Goal: Obtain resource: Obtain resource

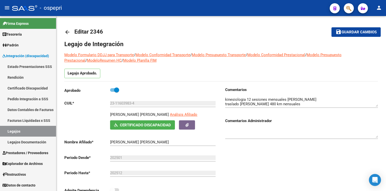
scroll to position [241, 0]
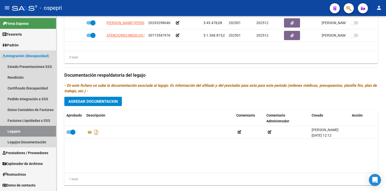
click at [28, 133] on link "Legajos" at bounding box center [28, 131] width 56 height 11
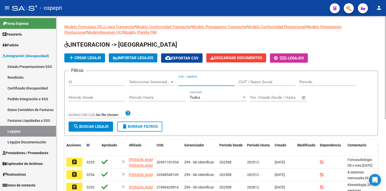
click at [196, 83] on input "CUIL / Apellido" at bounding box center [206, 82] width 57 height 5
paste input "52528170"
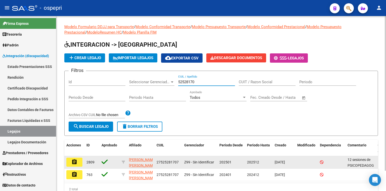
type input "52528170"
click at [76, 161] on mat-icon "assignment" at bounding box center [74, 162] width 6 height 6
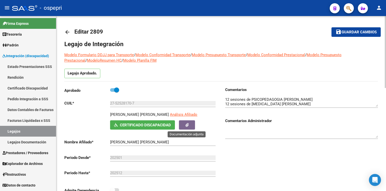
click at [188, 126] on button "button" at bounding box center [187, 125] width 16 height 9
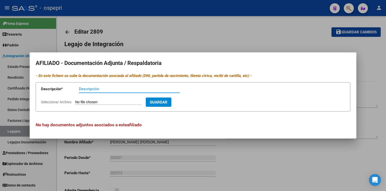
click at [282, 33] on div at bounding box center [193, 95] width 386 height 191
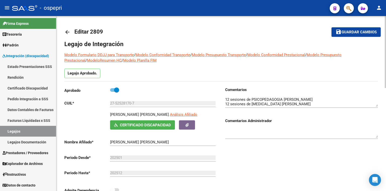
click at [148, 126] on span "Certificado Discapacidad" at bounding box center [145, 125] width 51 height 5
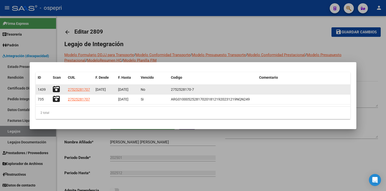
click at [57, 92] on icon at bounding box center [56, 89] width 7 height 7
